Goal: Information Seeking & Learning: Check status

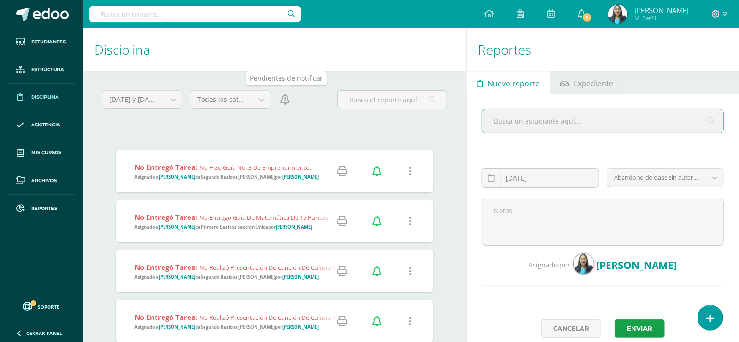
click at [288, 107] on link at bounding box center [285, 99] width 13 height 19
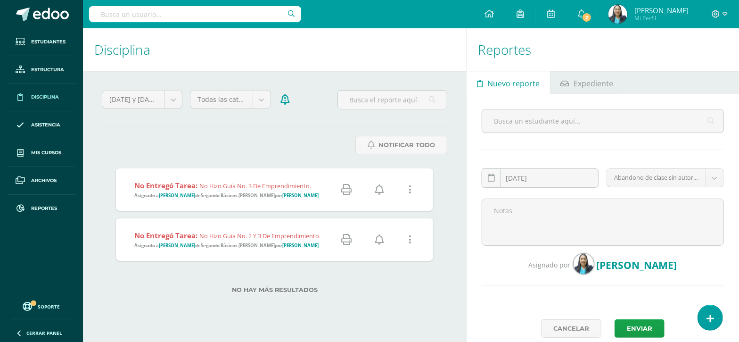
click at [380, 190] on icon at bounding box center [379, 189] width 9 height 10
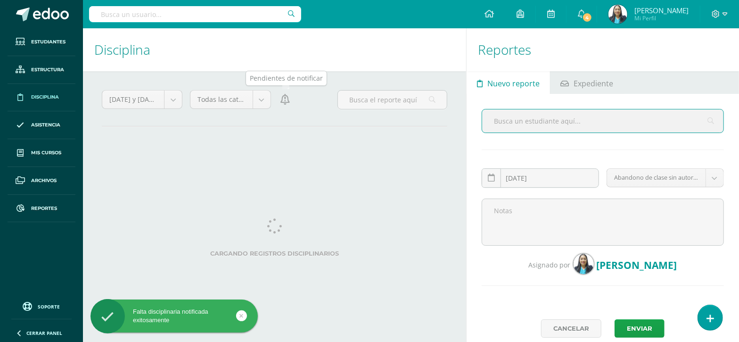
click at [288, 100] on icon at bounding box center [285, 99] width 9 height 10
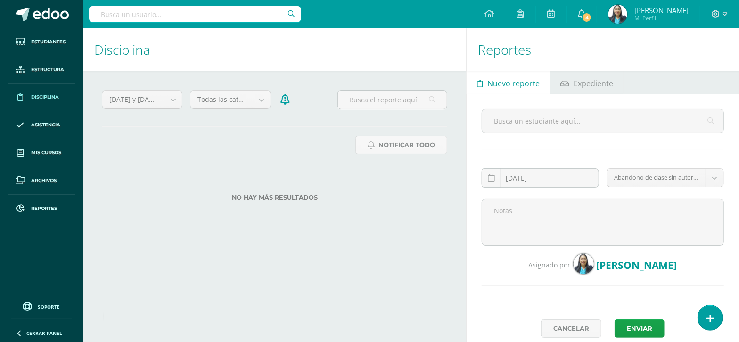
click at [290, 100] on link at bounding box center [285, 99] width 13 height 19
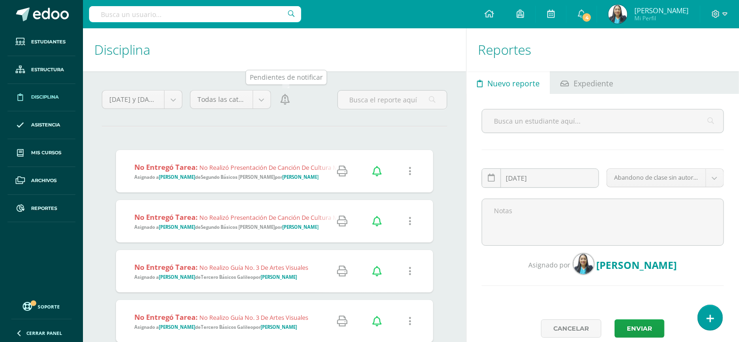
click at [288, 100] on icon at bounding box center [285, 99] width 9 height 10
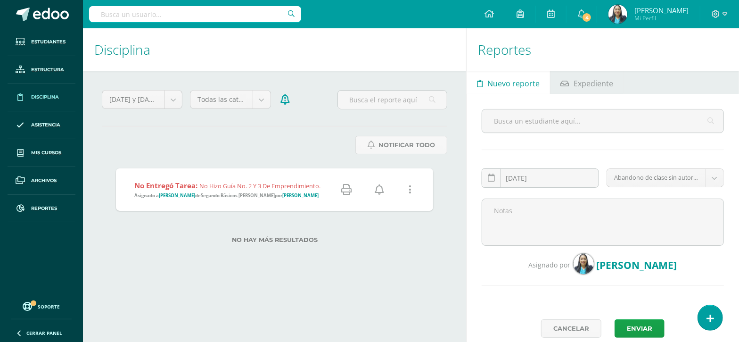
click at [380, 187] on icon at bounding box center [379, 189] width 9 height 10
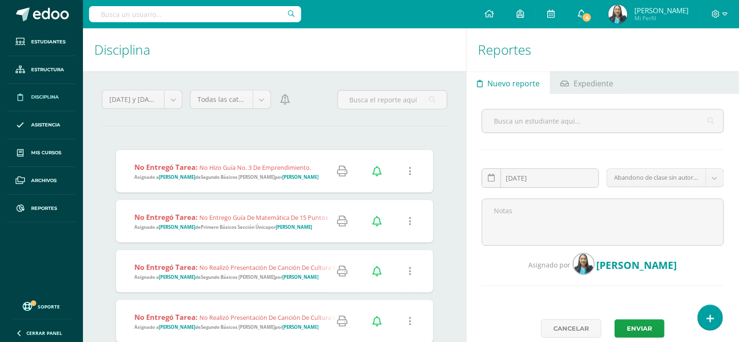
click at [592, 13] on span "4" at bounding box center [587, 17] width 10 height 10
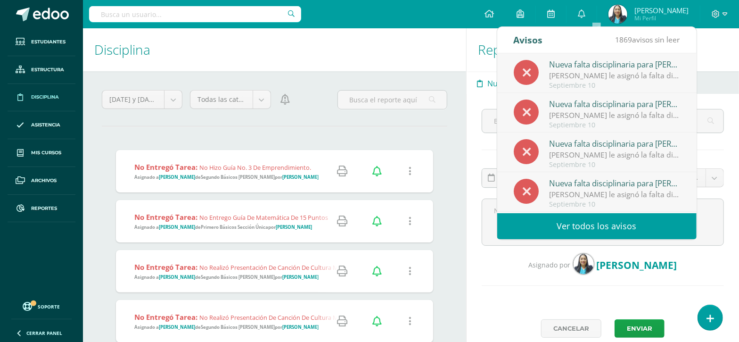
click at [721, 52] on h1 "Reportes" at bounding box center [603, 49] width 250 height 43
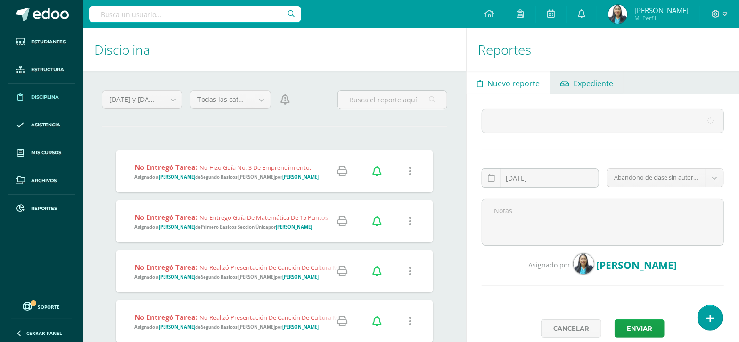
click at [594, 88] on span "Expediente" at bounding box center [594, 83] width 40 height 23
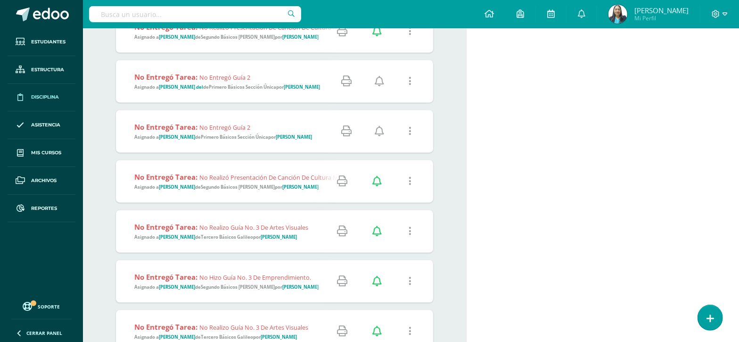
scroll to position [1155, 0]
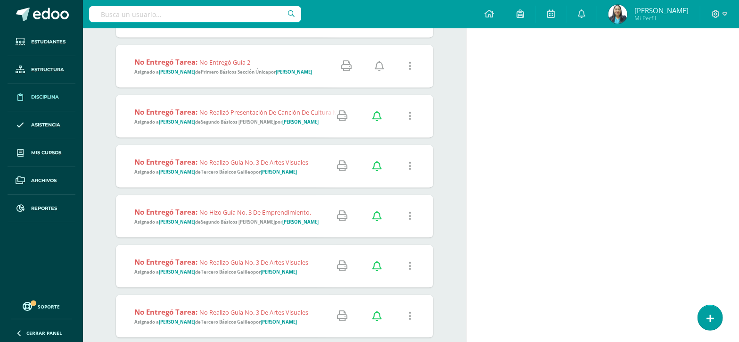
click at [381, 66] on icon at bounding box center [379, 66] width 9 height 10
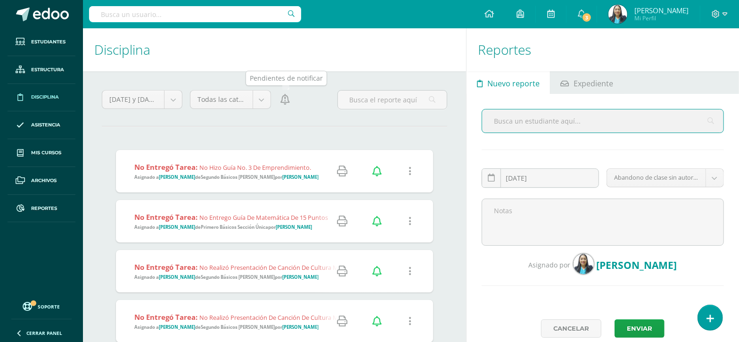
click at [285, 102] on icon at bounding box center [285, 99] width 9 height 10
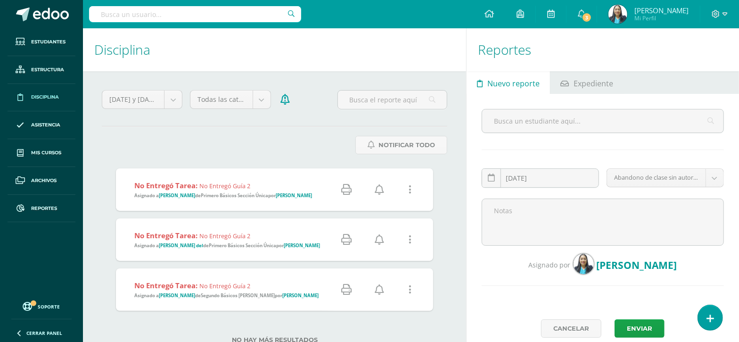
click at [380, 189] on icon at bounding box center [379, 189] width 9 height 10
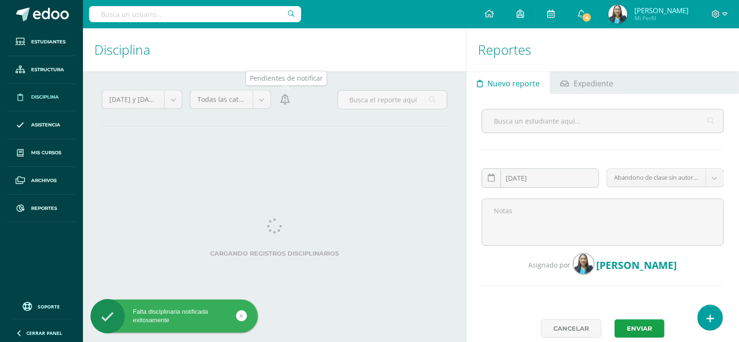
click at [286, 104] on icon at bounding box center [285, 99] width 9 height 10
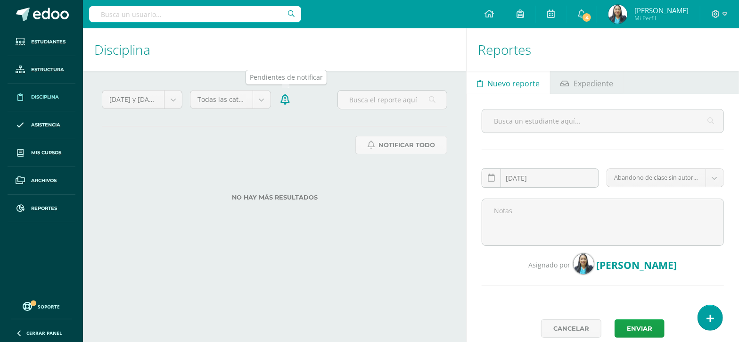
click at [283, 100] on icon at bounding box center [285, 99] width 9 height 10
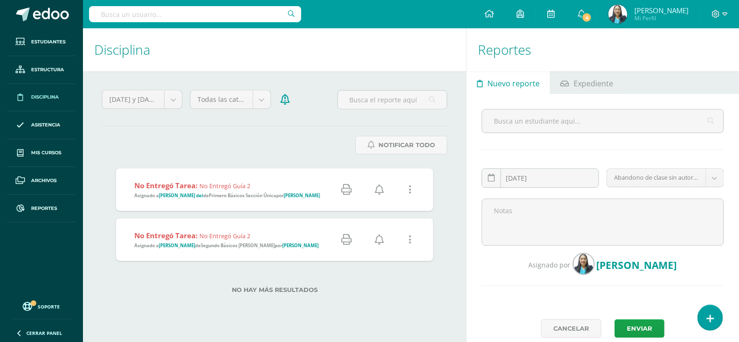
click at [379, 188] on icon at bounding box center [379, 189] width 9 height 10
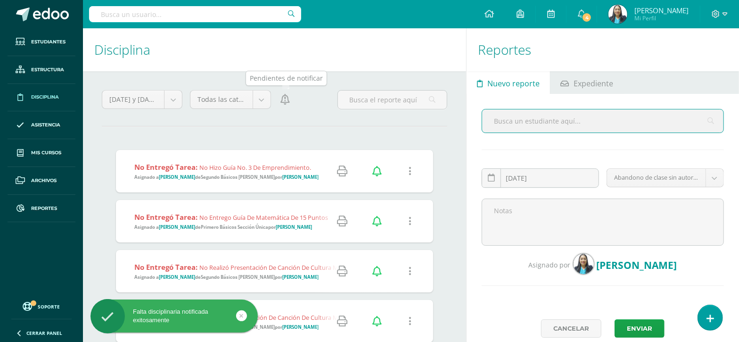
click at [286, 101] on icon at bounding box center [285, 99] width 9 height 10
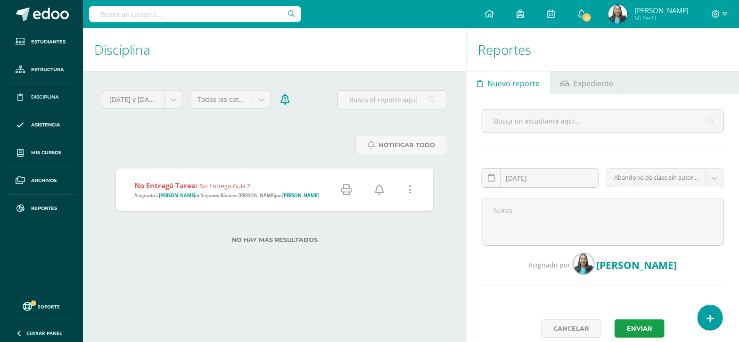
click at [379, 194] on icon at bounding box center [379, 189] width 9 height 10
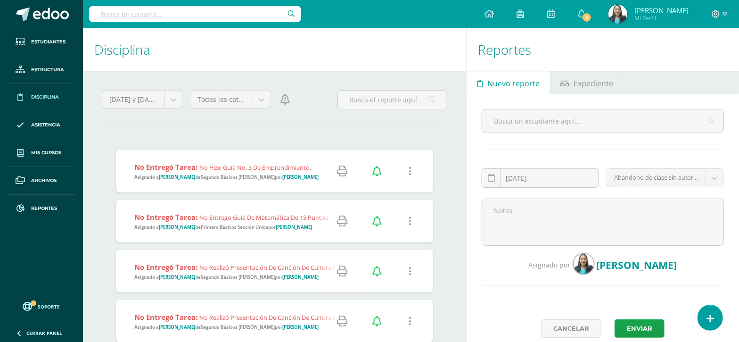
click at [284, 105] on icon at bounding box center [285, 99] width 9 height 10
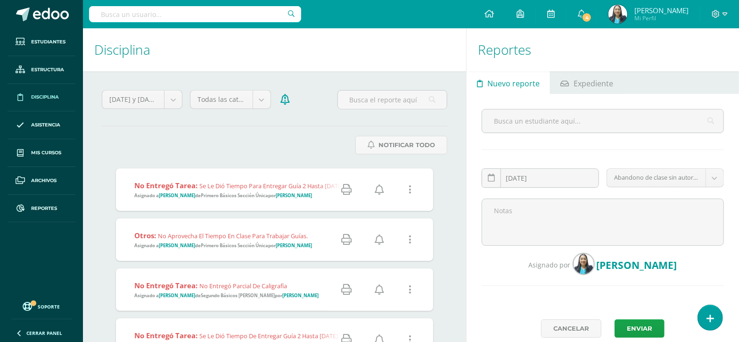
scroll to position [96, 0]
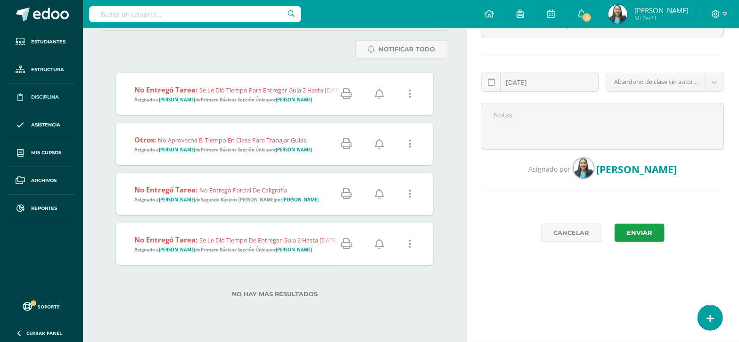
click at [381, 241] on icon at bounding box center [379, 244] width 9 height 10
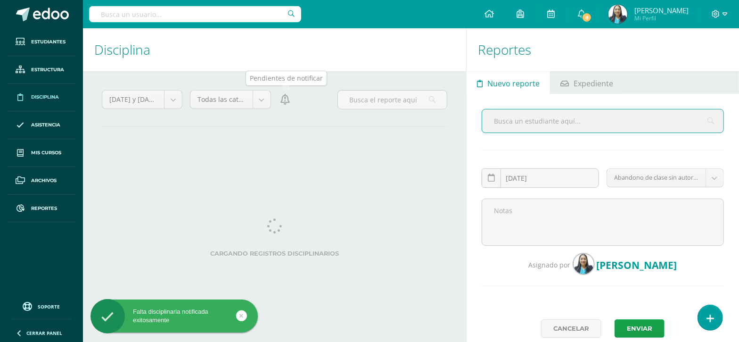
click at [287, 104] on icon at bounding box center [285, 99] width 9 height 10
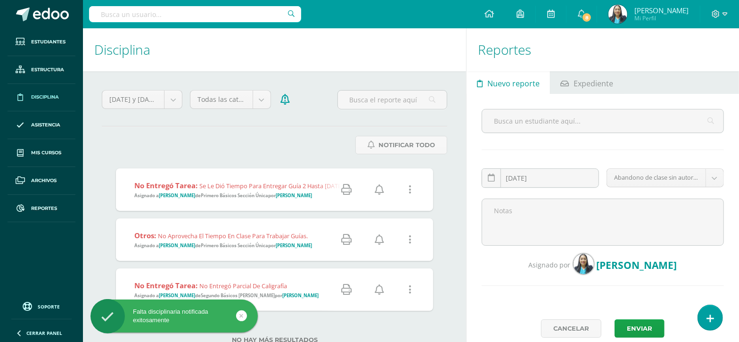
click at [381, 293] on icon at bounding box center [379, 289] width 9 height 10
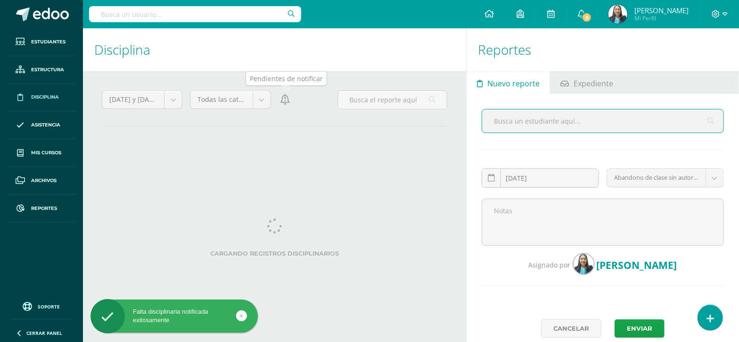
click at [286, 102] on icon at bounding box center [285, 99] width 9 height 10
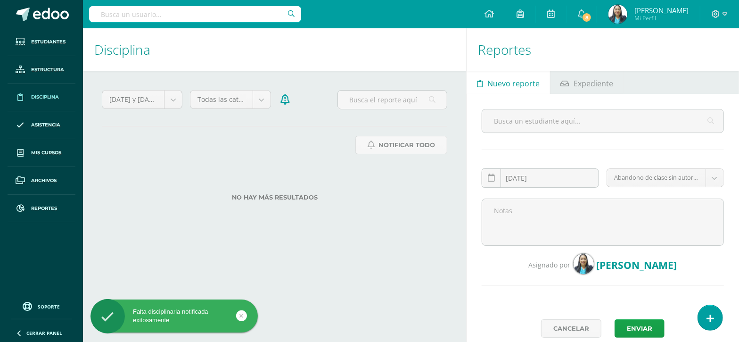
click at [383, 189] on div "No hay más resultados" at bounding box center [274, 190] width 317 height 44
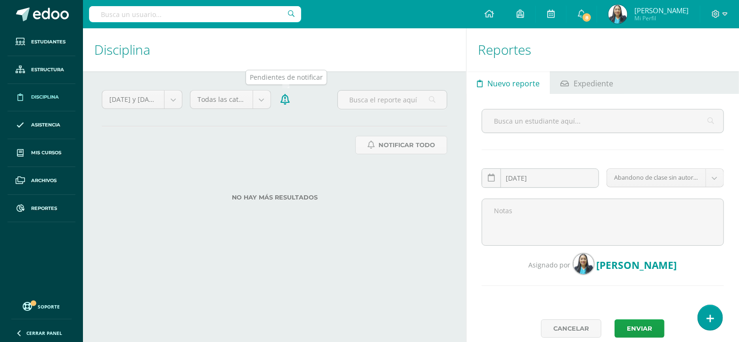
click at [281, 101] on icon at bounding box center [285, 99] width 9 height 10
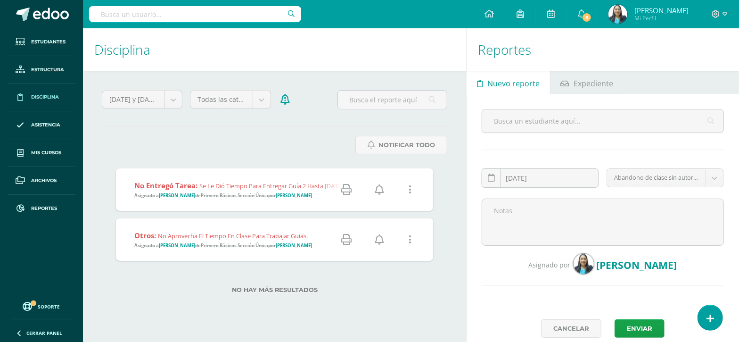
click at [377, 187] on icon at bounding box center [379, 189] width 9 height 10
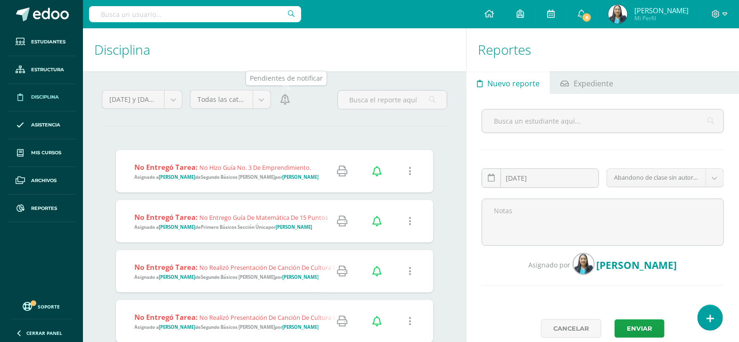
click at [287, 105] on icon at bounding box center [285, 99] width 9 height 10
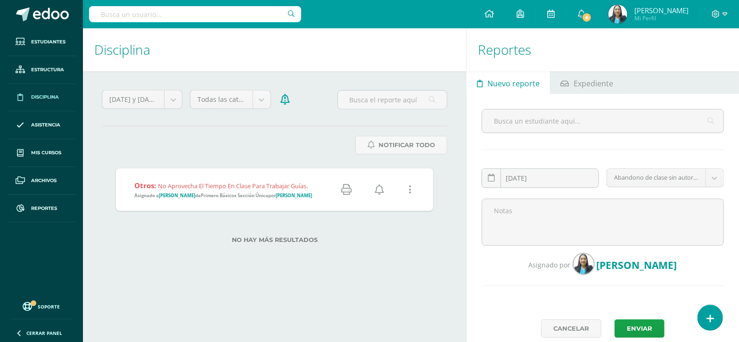
click at [380, 193] on icon at bounding box center [379, 189] width 9 height 10
